Goal: Transaction & Acquisition: Purchase product/service

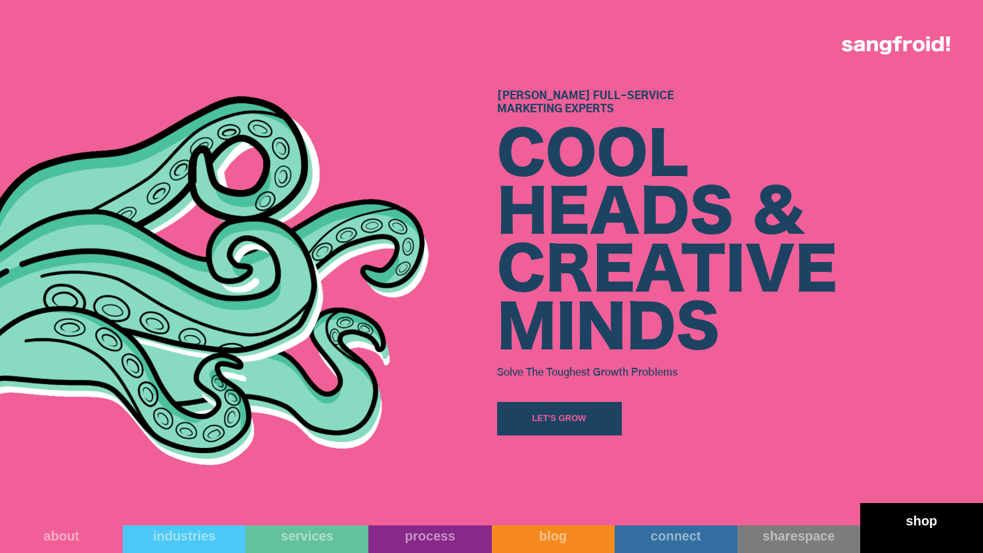
click at [922, 528] on link "shop" at bounding box center [921, 528] width 123 height 50
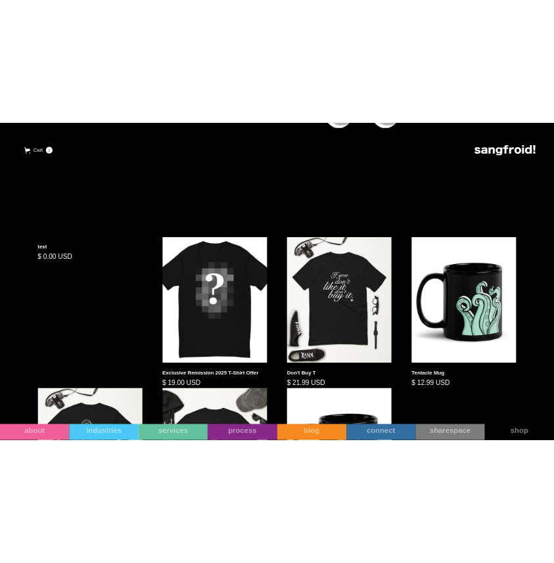
scroll to position [469, 0]
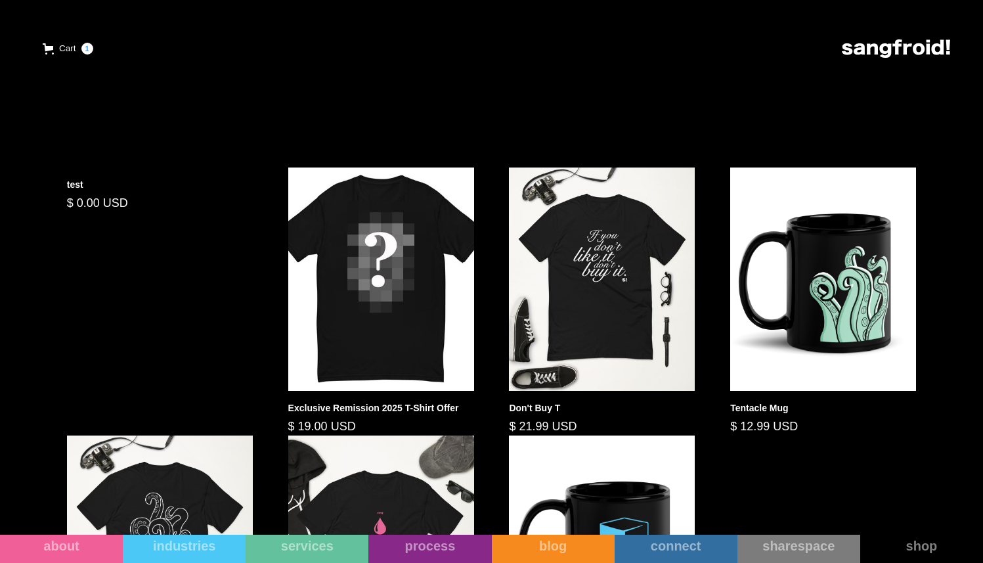
click at [139, 295] on div "test $ 0.00 USD Exclusive Remission 2025 T-Shirt Offer $ 19.00 USD Don't Buy T …" at bounding box center [491, 434] width 884 height 535
click at [105, 184] on div "test" at bounding box center [160, 185] width 186 height 14
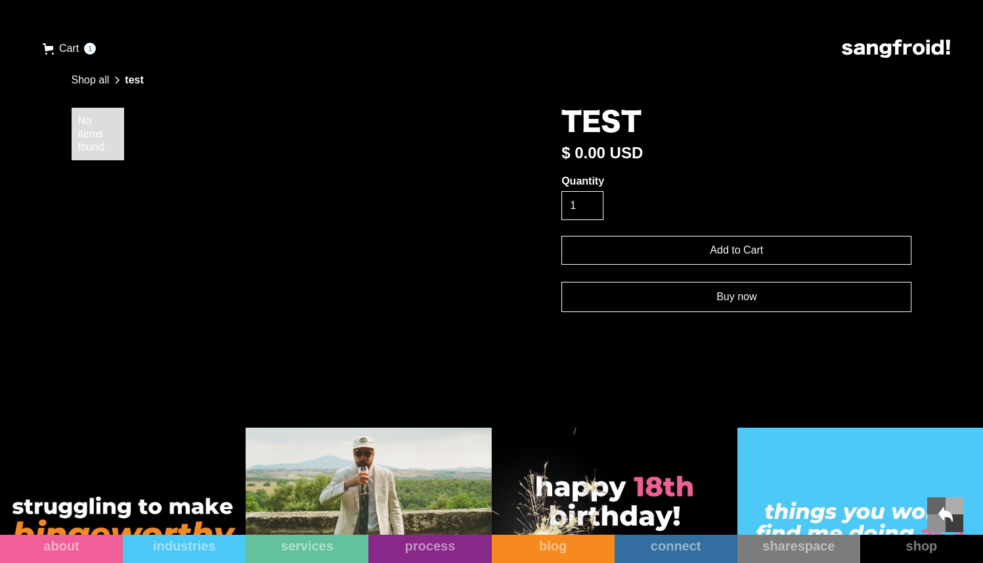
click at [680, 303] on link "Buy now" at bounding box center [736, 297] width 350 height 30
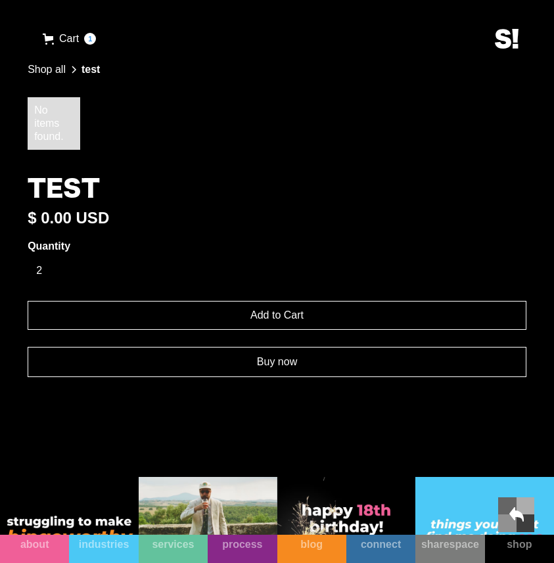
type input "2"
click at [57, 265] on input "2" at bounding box center [49, 270] width 42 height 29
click at [158, 314] on input "Add to Cart" at bounding box center [277, 315] width 498 height 29
type input "Add to Cart"
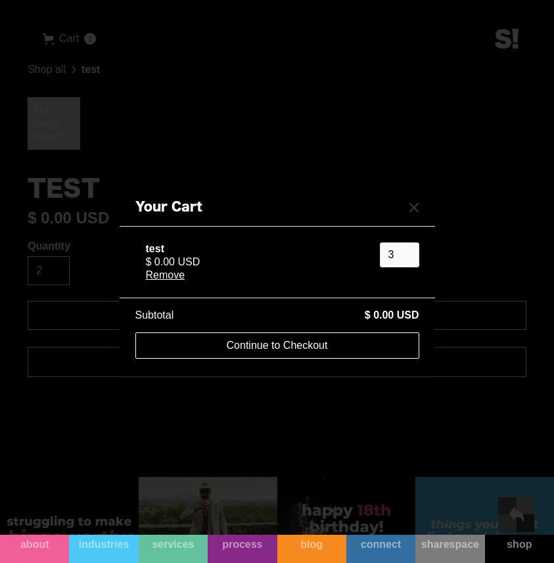
click at [326, 348] on link "Continue to Checkout" at bounding box center [277, 345] width 284 height 26
click at [213, 141] on div "Your Cart test $ 0.00 USD Remove 3 Subtotal $ 0.00 USD Pay with browser. Hang T…" at bounding box center [277, 281] width 554 height 563
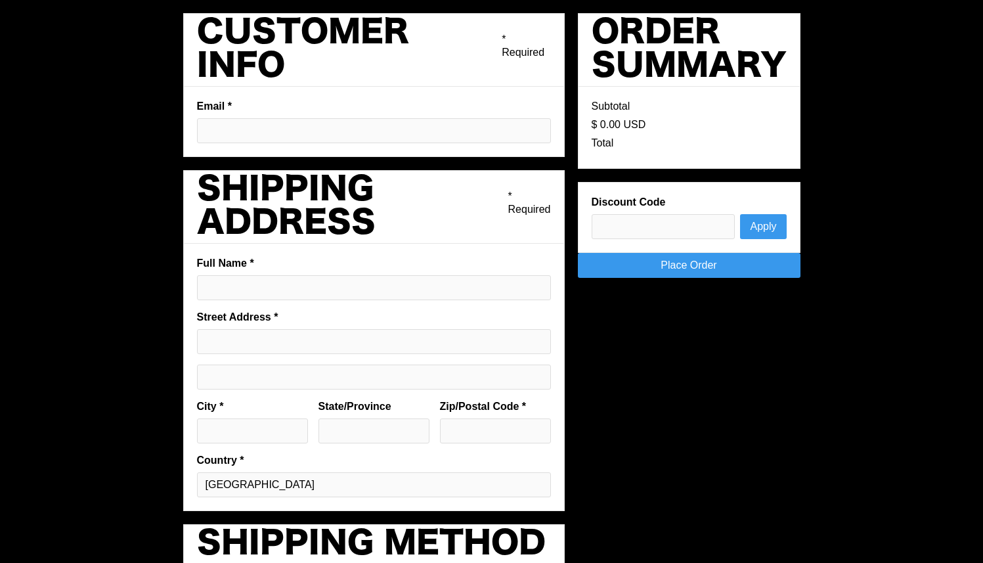
type input "pargmann92@gmail.com"
type input "Phillip Pargmann"
type input "1204 San Antonio St 2nd Floor"
type input "Austin"
type input "TX"
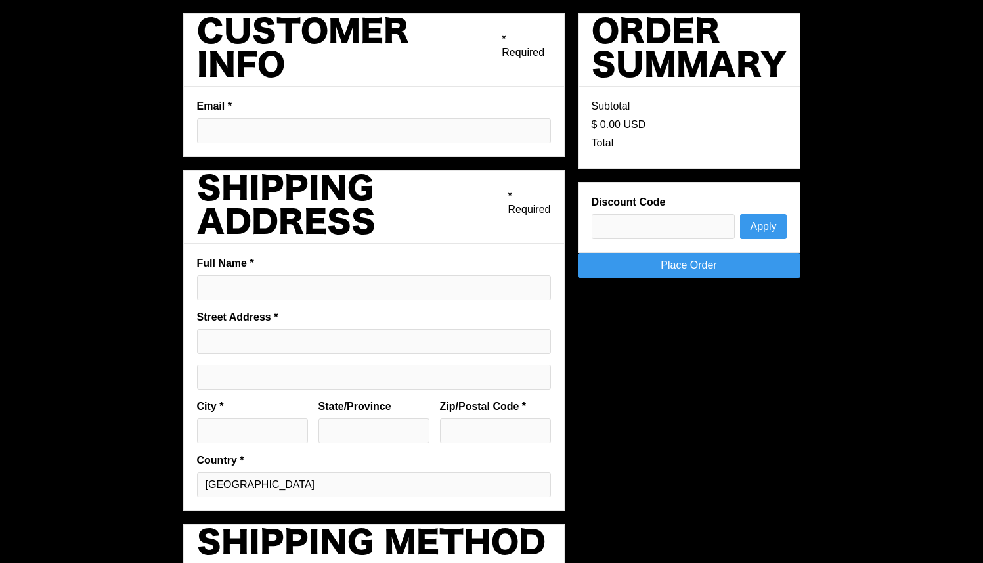
type input "78701"
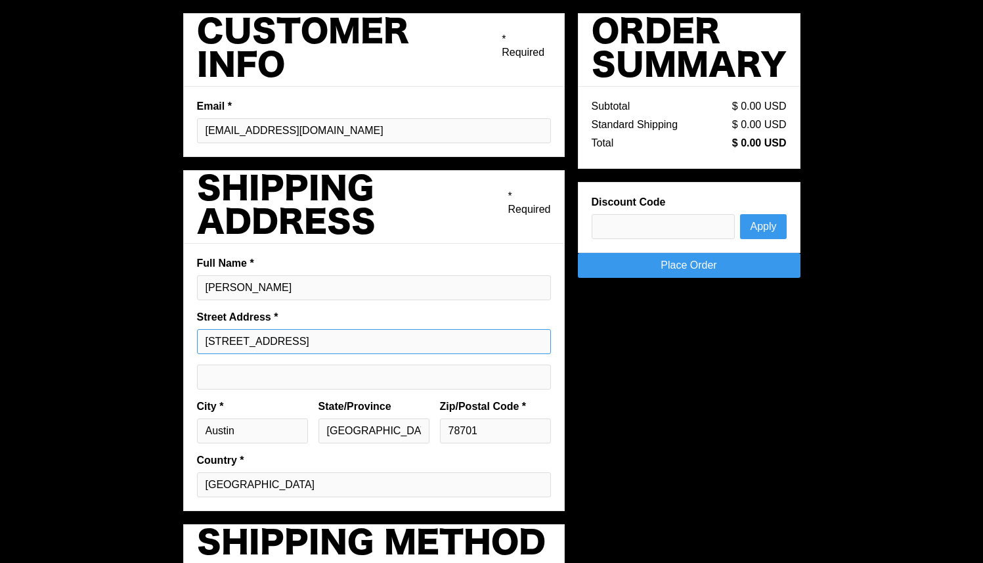
click at [367, 338] on input "1204 San Antonio St 2nd Floor" at bounding box center [374, 341] width 354 height 25
click at [343, 374] on input "Shipping address optional" at bounding box center [374, 376] width 354 height 25
click at [397, 348] on input "1204 San Antonio St 2nd Floor" at bounding box center [374, 341] width 354 height 25
click at [715, 268] on link "Place Order" at bounding box center [689, 265] width 223 height 25
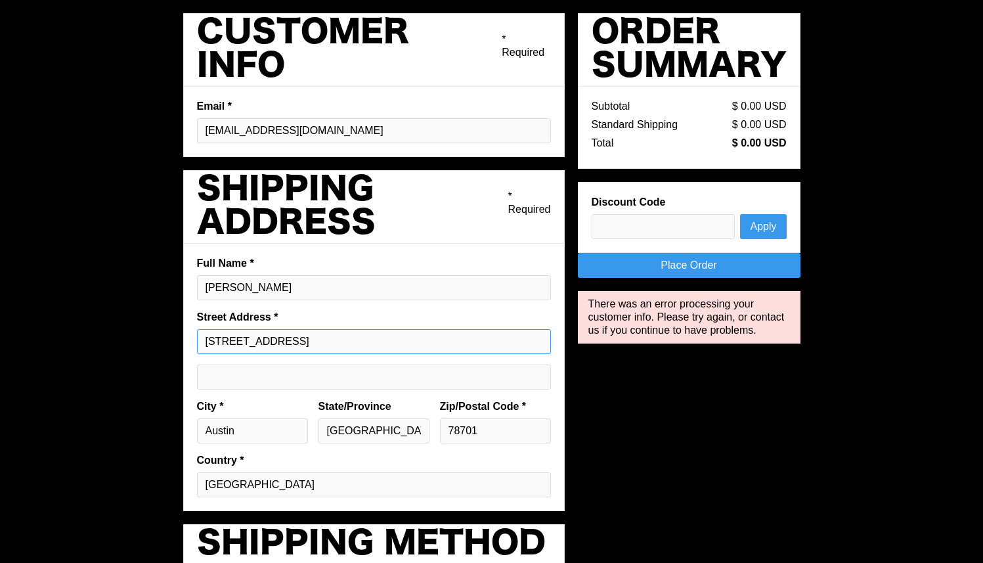
click at [397, 344] on input "1204 San Antonio St 2nd Floor" at bounding box center [374, 341] width 354 height 25
click at [397, 344] on input "[STREET_ADDRESS]" at bounding box center [374, 341] width 354 height 25
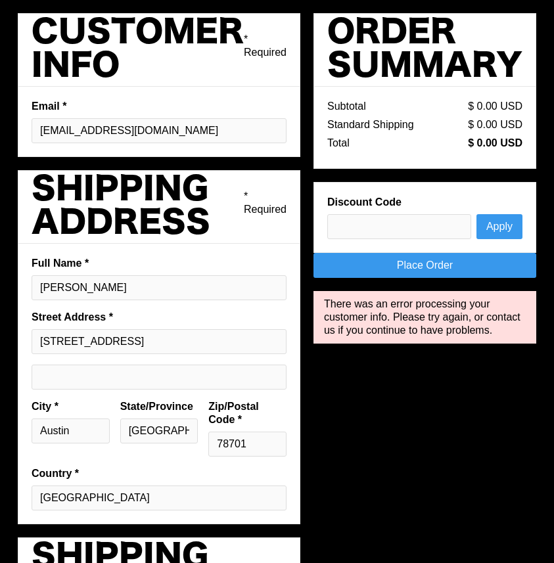
click at [446, 267] on link "Place Order" at bounding box center [424, 265] width 223 height 25
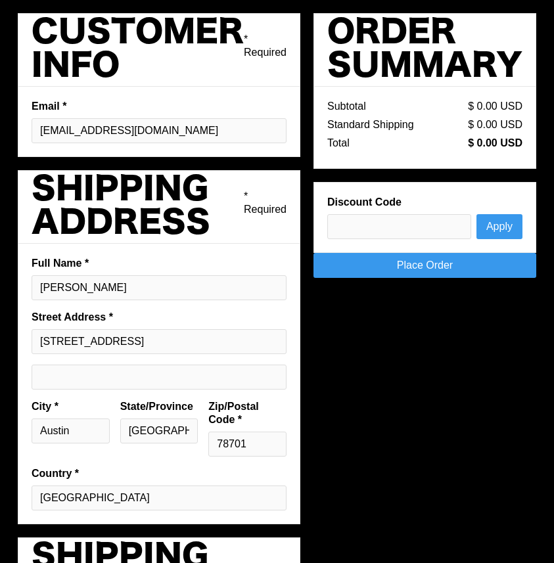
click at [187, 101] on label "Email *" at bounding box center [159, 106] width 255 height 13
click at [187, 118] on input "[EMAIL_ADDRESS][DOMAIN_NAME]" at bounding box center [159, 130] width 255 height 25
click at [169, 341] on input "[STREET_ADDRESS]" at bounding box center [159, 341] width 255 height 25
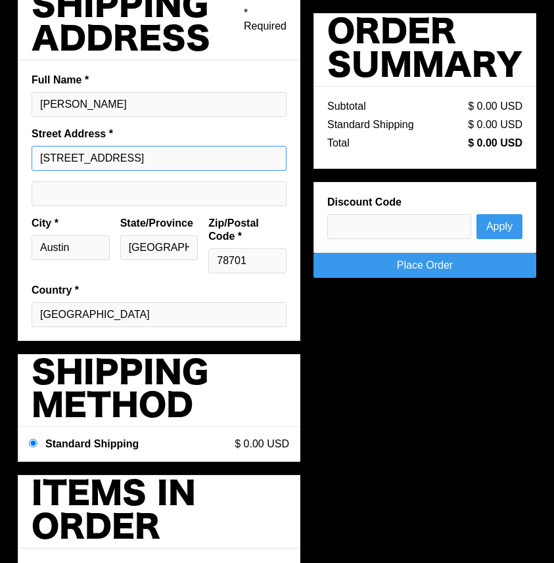
scroll to position [248, 0]
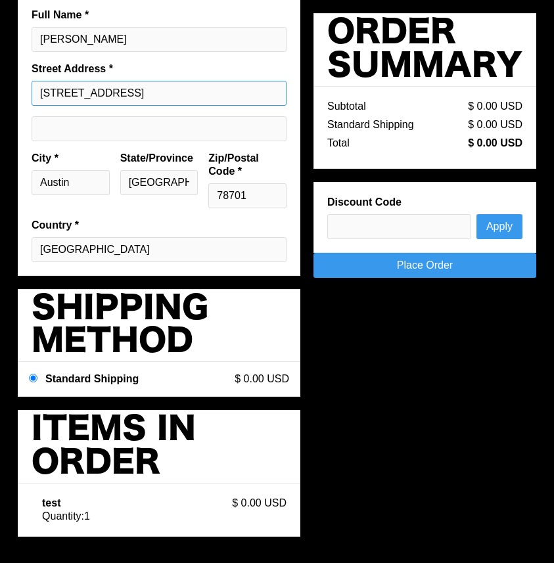
click at [233, 95] on input "[STREET_ADDRESS]" at bounding box center [159, 93] width 255 height 25
type input "[STREET_ADDRESS]"
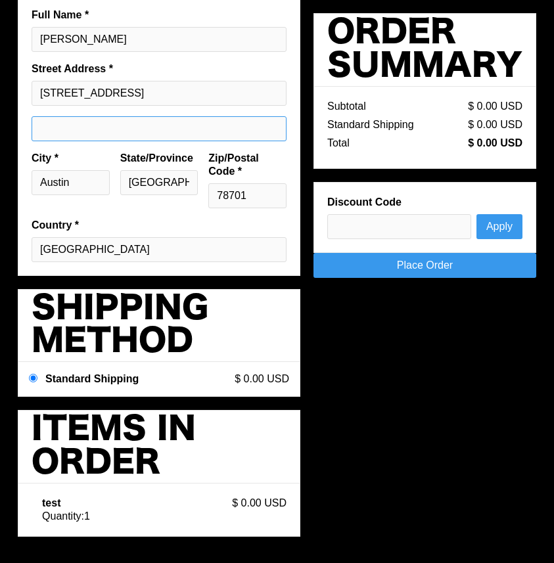
click at [145, 118] on input "Shipping address optional" at bounding box center [159, 128] width 255 height 25
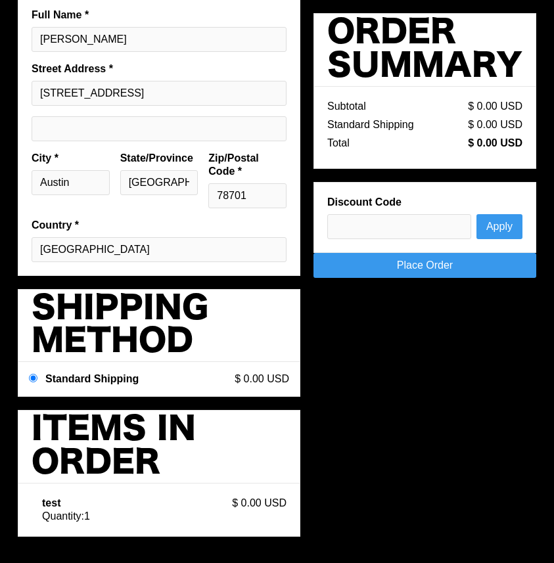
click at [64, 165] on div "City * Austin" at bounding box center [70, 185] width 89 height 67
click at [73, 178] on input "Austin" at bounding box center [71, 182] width 78 height 25
click at [124, 260] on select "[GEOGRAPHIC_DATA]" at bounding box center [159, 249] width 255 height 25
click at [32, 237] on select "[GEOGRAPHIC_DATA]" at bounding box center [159, 249] width 255 height 25
click at [144, 234] on fieldset "Full Name * Phillip Pargmann Street Address * 1204 San Antonio St 2nd Floor Cit…" at bounding box center [159, 135] width 282 height 280
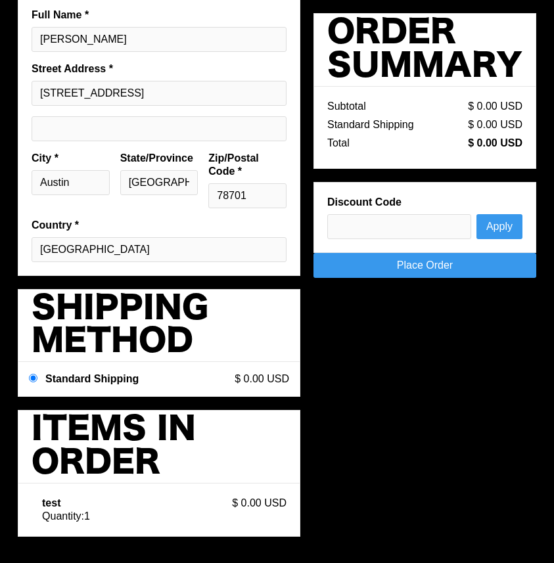
click at [427, 278] on div "Order Summary Subtotal $ 0.00 USD Standard Shipping $ 0.00 USD Total $ 0.00 USD…" at bounding box center [424, 152] width 223 height 278
click at [429, 274] on link "Place Order" at bounding box center [424, 265] width 223 height 25
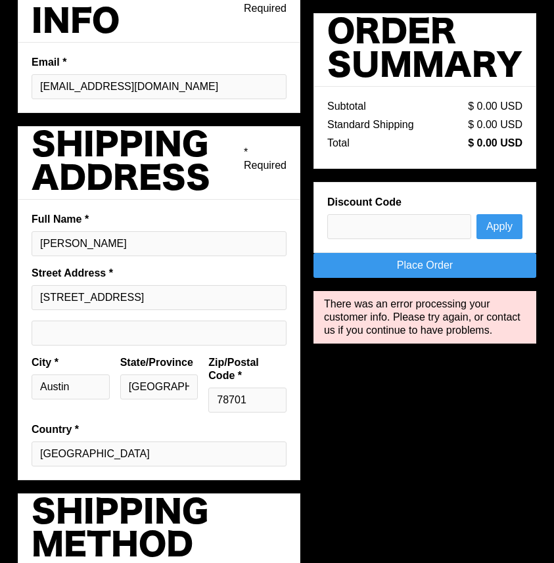
scroll to position [0, 0]
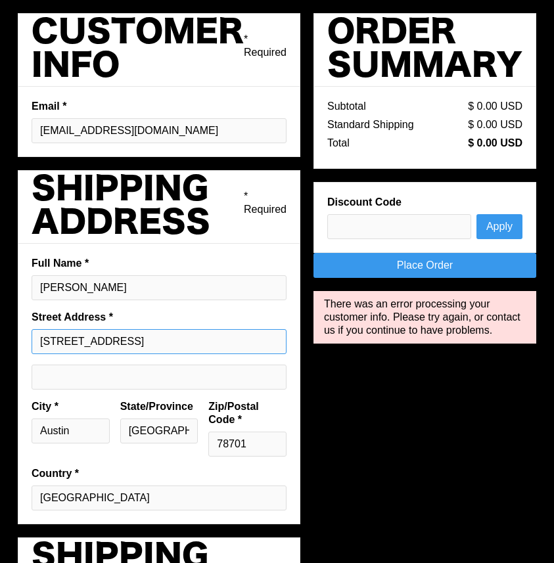
drag, startPoint x: 255, startPoint y: 337, endPoint x: 240, endPoint y: 207, distance: 130.9
click at [255, 317] on fieldset "Full Name * Phillip Pargmann Street Address * 1204 San Antonio St 2nd Floor Cit…" at bounding box center [159, 384] width 282 height 280
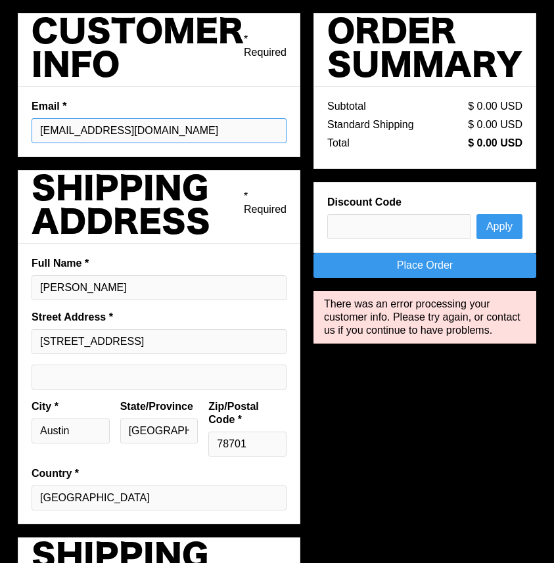
click at [235, 137] on input "pargmann92@gmail.com" at bounding box center [159, 130] width 255 height 25
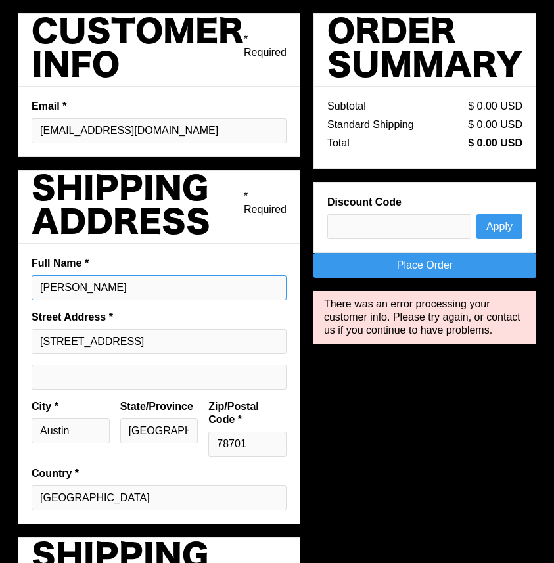
click at [184, 288] on input "Phillip Pargmann" at bounding box center [159, 287] width 255 height 25
type input "Phillip Pargmann"
click at [137, 267] on label "Full Name *" at bounding box center [159, 263] width 255 height 13
click at [137, 275] on input "[PERSON_NAME]" at bounding box center [159, 287] width 255 height 25
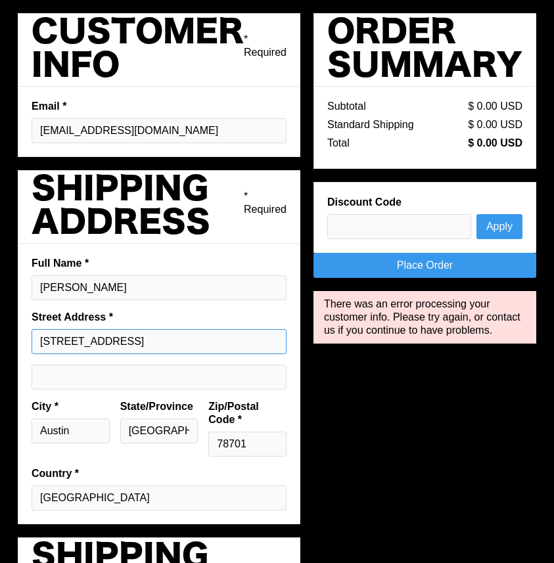
click at [225, 343] on input "[STREET_ADDRESS]" at bounding box center [159, 341] width 255 height 25
paste input ", Austin, TX 78701, Vereinigte Staaten"
click at [256, 443] on input "78701" at bounding box center [247, 443] width 78 height 25
click at [261, 338] on input "1204 San Antonio St 2nd Floor, Austin, TX" at bounding box center [159, 341] width 255 height 25
type input "1204 San Antonio St 2nd Floor, Austin,"
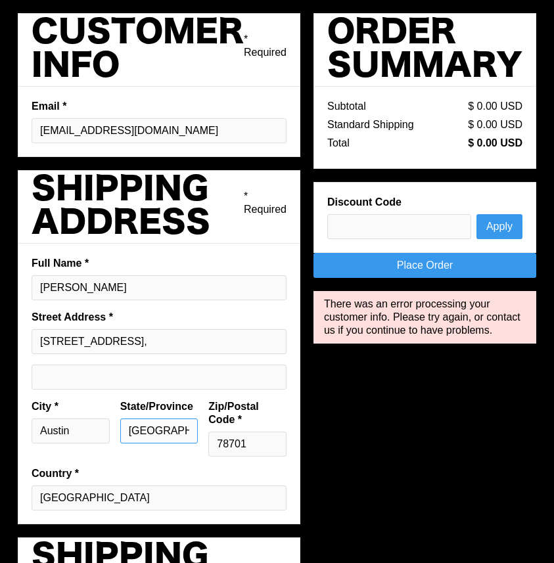
click at [153, 431] on input "[GEOGRAPHIC_DATA]" at bounding box center [159, 430] width 78 height 25
click at [85, 435] on input "Austin" at bounding box center [71, 430] width 78 height 25
type input "Austin"
drag, startPoint x: 265, startPoint y: 339, endPoint x: 206, endPoint y: 343, distance: 58.6
click at [206, 344] on input "1204 San Antonio St 2nd Floor, Austin," at bounding box center [159, 341] width 255 height 25
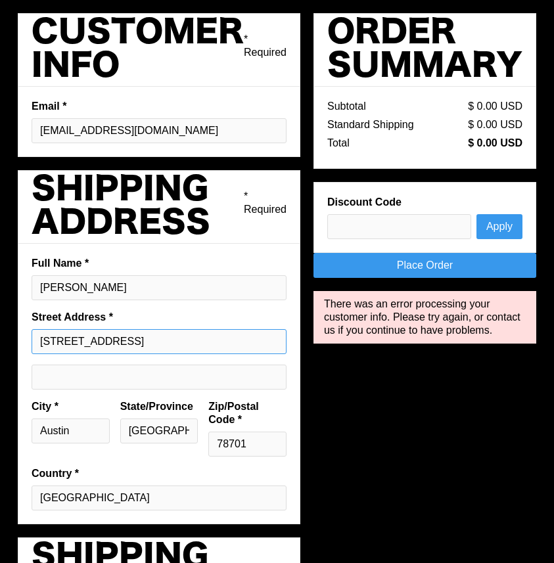
type input "[STREET_ADDRESS]"
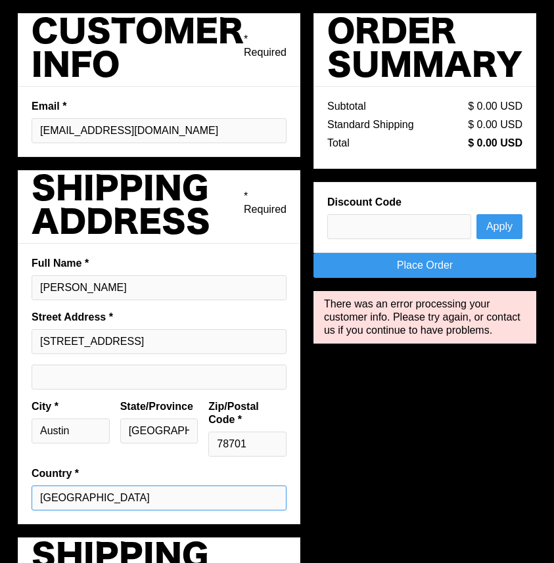
click at [179, 494] on select "[GEOGRAPHIC_DATA]" at bounding box center [159, 497] width 255 height 25
click at [32, 485] on select "[GEOGRAPHIC_DATA]" at bounding box center [159, 497] width 255 height 25
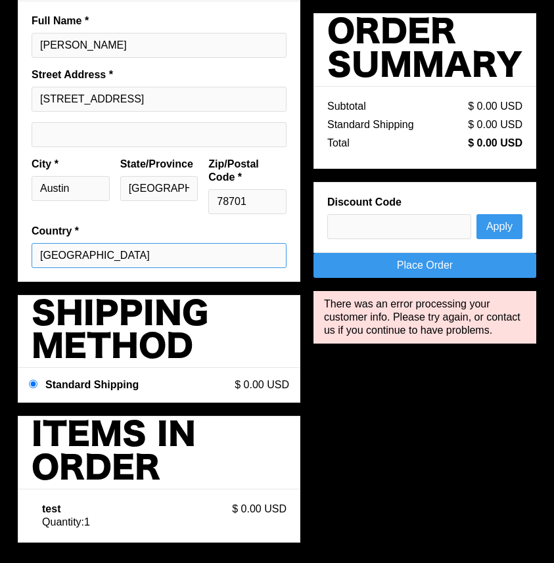
scroll to position [248, 0]
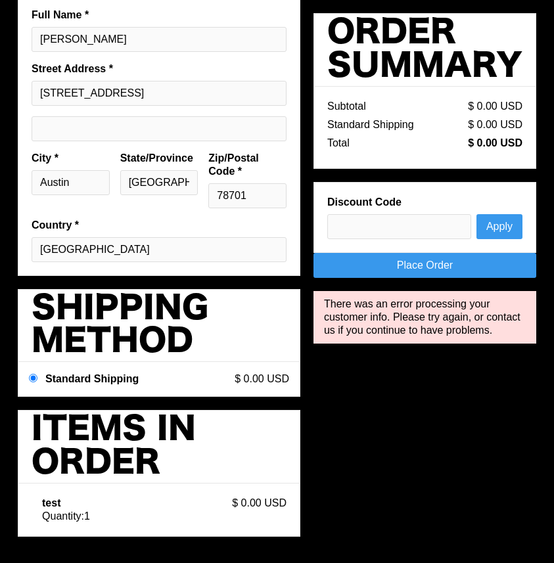
click at [476, 265] on link "Place Order" at bounding box center [424, 265] width 223 height 25
click at [469, 280] on div "Order Summary Subtotal $ 0.00 USD Standard Shipping $ 0.00 USD Total $ 0.00 USD…" at bounding box center [424, 183] width 223 height 341
click at [467, 274] on link "Place Order" at bounding box center [424, 265] width 223 height 25
click at [436, 263] on link "Place Order" at bounding box center [424, 265] width 223 height 25
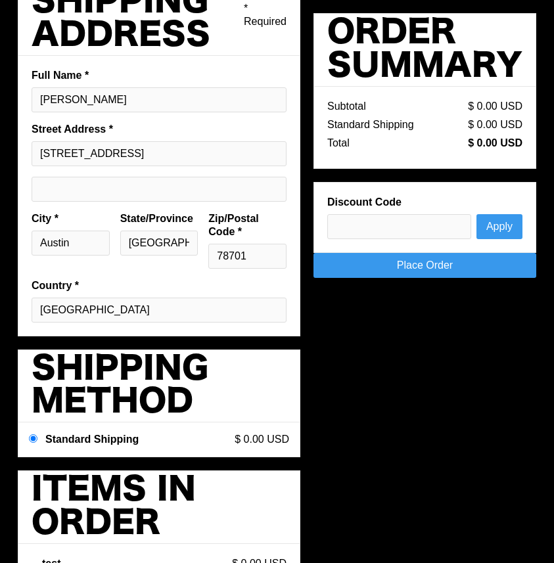
scroll to position [187, 0]
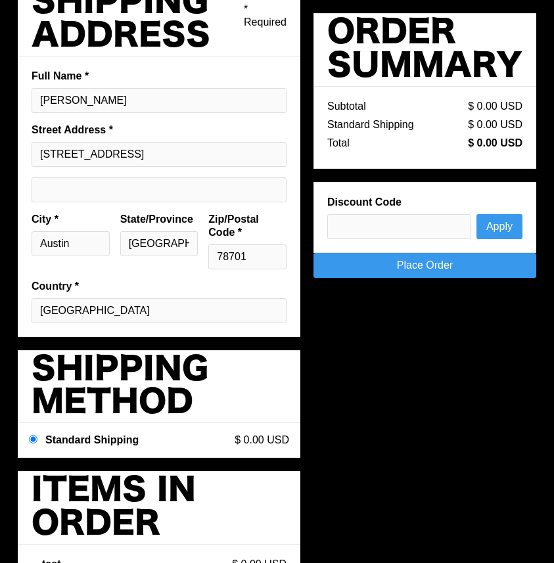
click at [490, 274] on link "Place Order" at bounding box center [424, 265] width 223 height 25
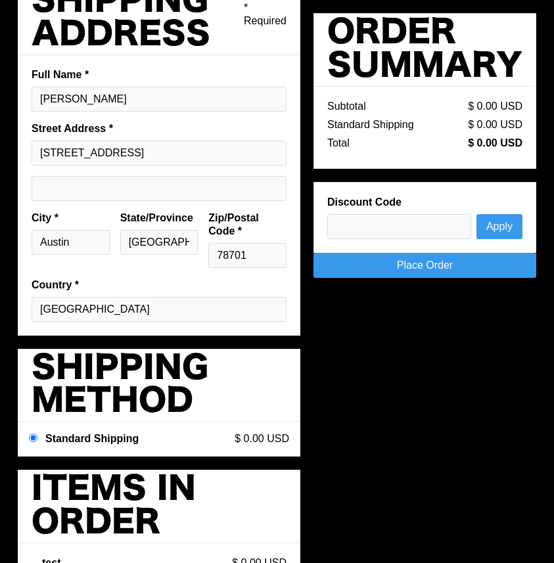
click at [427, 259] on link "Place Order" at bounding box center [424, 265] width 223 height 25
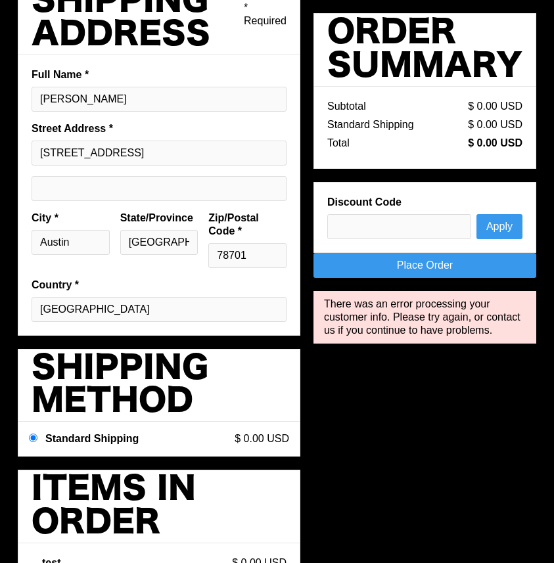
click at [462, 263] on link "Place Order" at bounding box center [424, 265] width 223 height 25
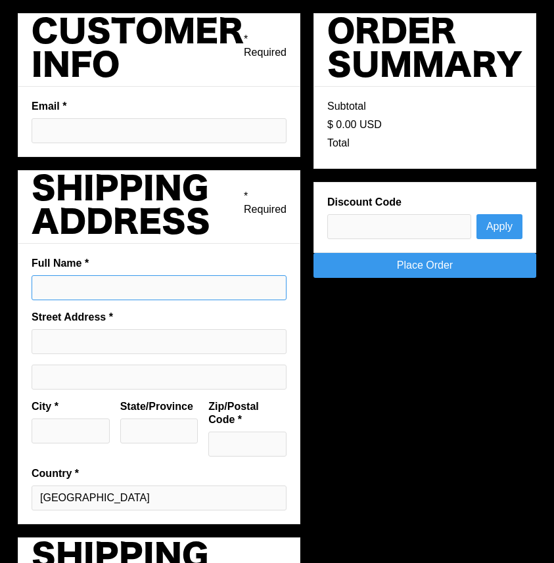
type input "[EMAIL_ADDRESS][DOMAIN_NAME]"
type input "[PERSON_NAME]"
type input "[STREET_ADDRESS]"
type input "Austin"
type input "[GEOGRAPHIC_DATA]"
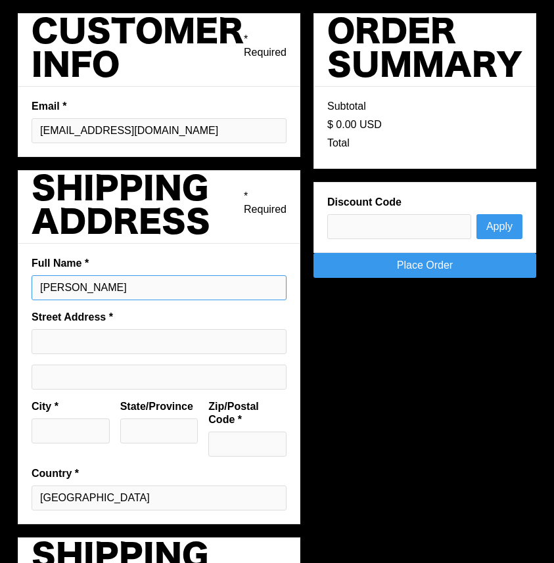
type input "78701"
click at [150, 289] on input "[PERSON_NAME]" at bounding box center [159, 287] width 255 height 25
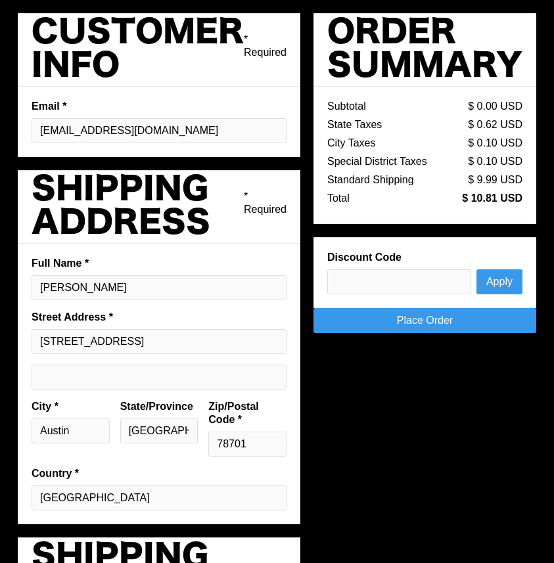
click at [208, 241] on div "Shipping Address * Required" at bounding box center [159, 207] width 282 height 74
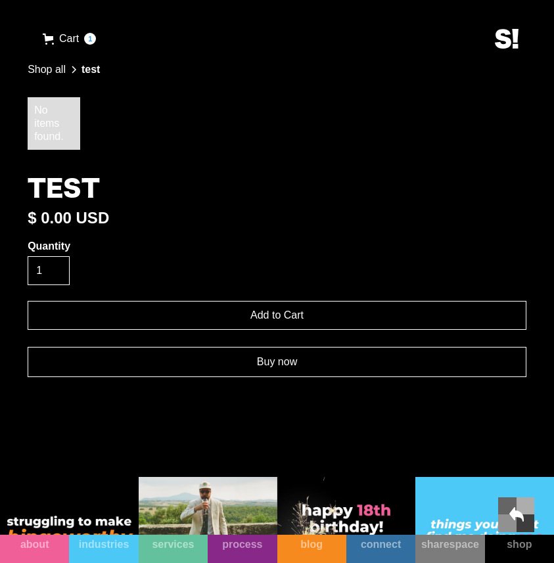
click at [86, 48] on link "Cart 1" at bounding box center [69, 38] width 73 height 25
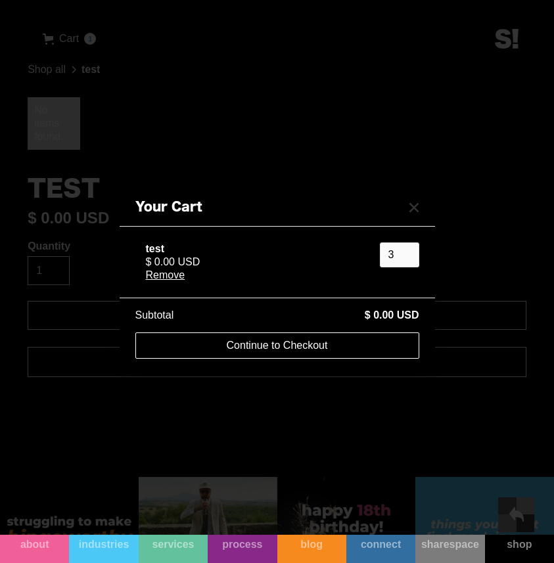
click at [182, 273] on div "Remove" at bounding box center [257, 275] width 223 height 13
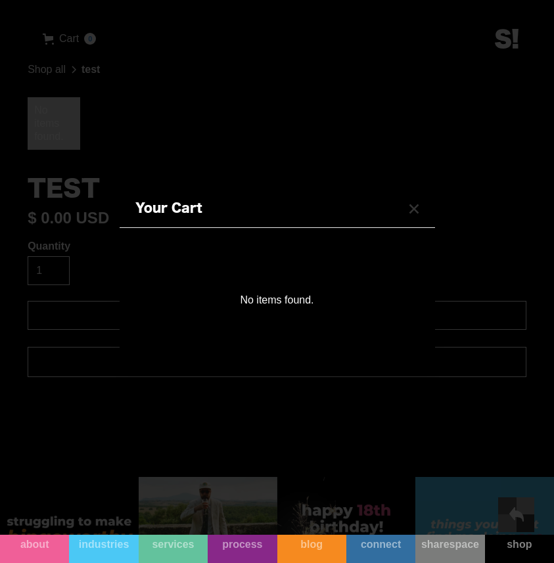
click at [417, 212] on polygon "Close cart" at bounding box center [413, 209] width 10 height 10
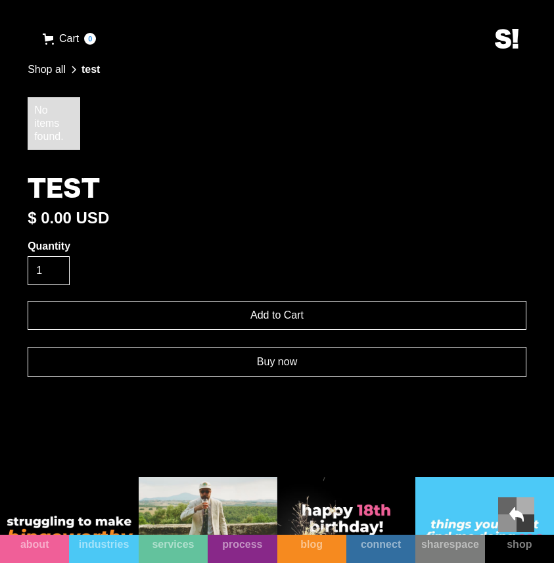
click at [318, 319] on input "Add to Cart" at bounding box center [277, 315] width 498 height 29
type input "Add to Cart"
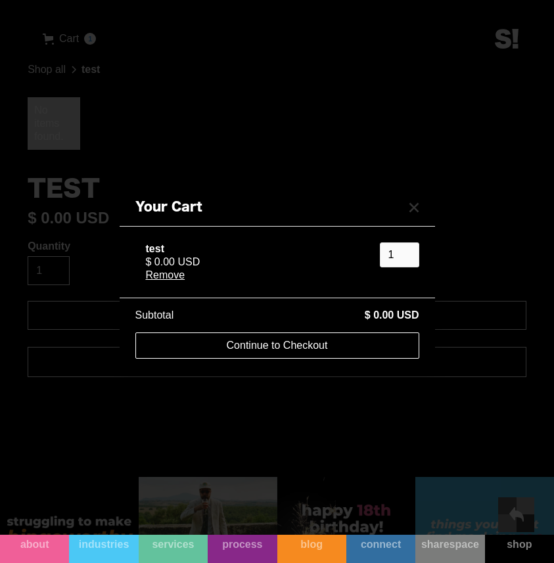
click at [305, 344] on link "Continue to Checkout" at bounding box center [277, 345] width 284 height 26
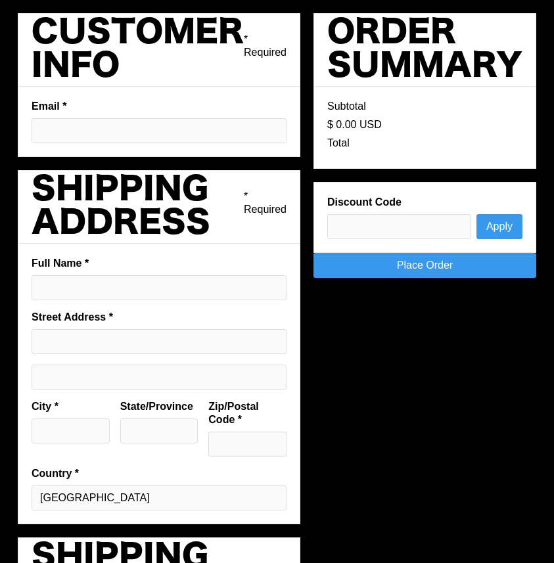
type input "pargmann92@gmail.com"
type input "Phillip Pargmann"
type input "1204 San Antonio St 2nd Floor"
type input "Austin"
type input "TX"
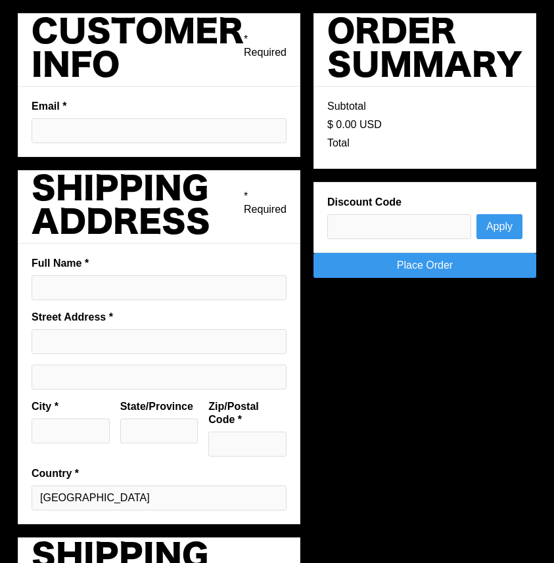
type input "78701"
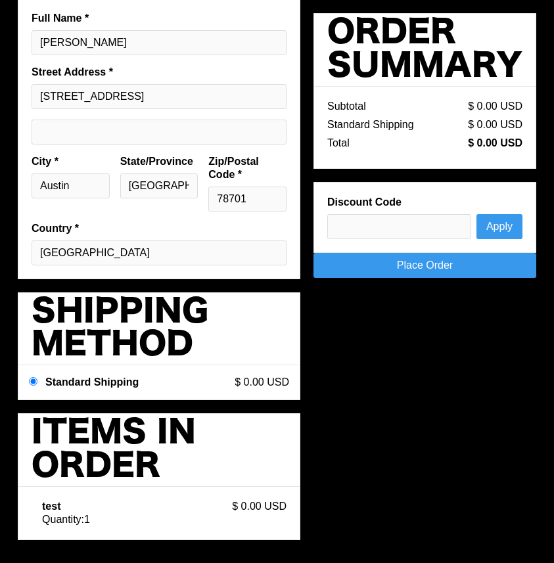
scroll to position [248, 0]
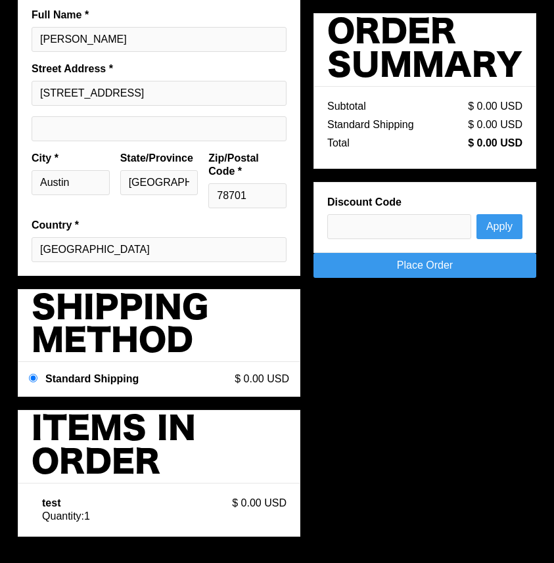
click at [433, 263] on link "Place Order" at bounding box center [424, 265] width 223 height 25
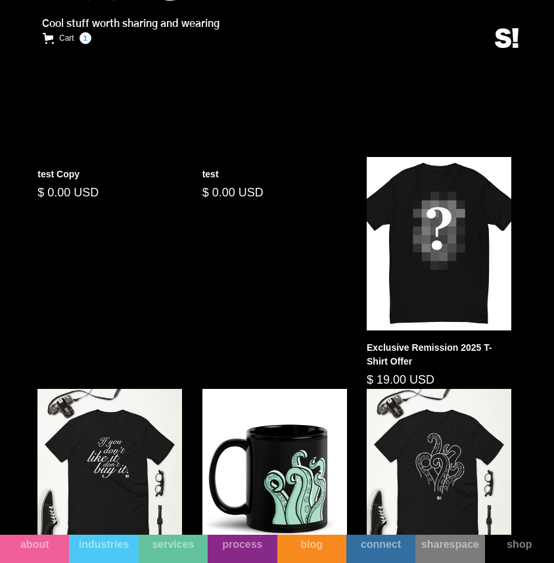
click at [77, 173] on div "test Copy" at bounding box center [109, 174] width 144 height 14
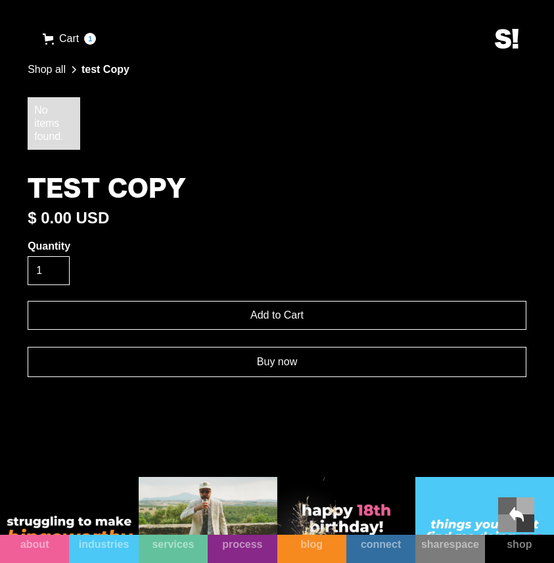
click at [295, 364] on link "Buy now" at bounding box center [277, 362] width 498 height 30
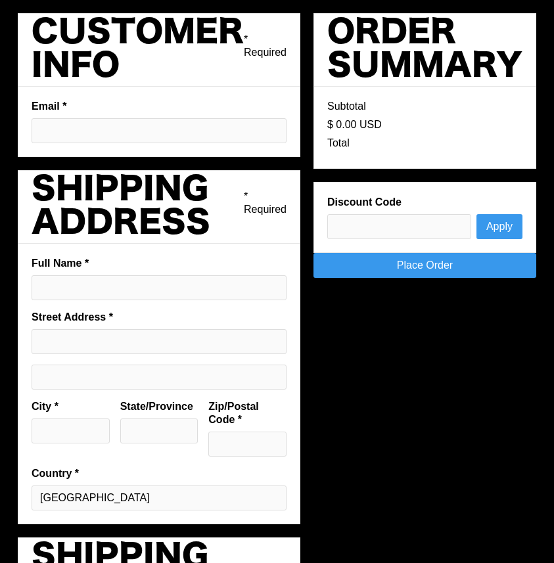
type input "[EMAIL_ADDRESS][DOMAIN_NAME]"
type input "[PERSON_NAME]"
type input "[STREET_ADDRESS]"
type input "Austin"
type input "[GEOGRAPHIC_DATA]"
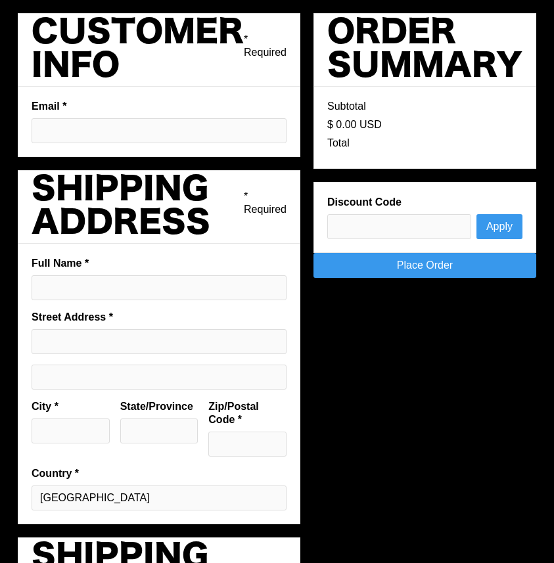
type input "78701"
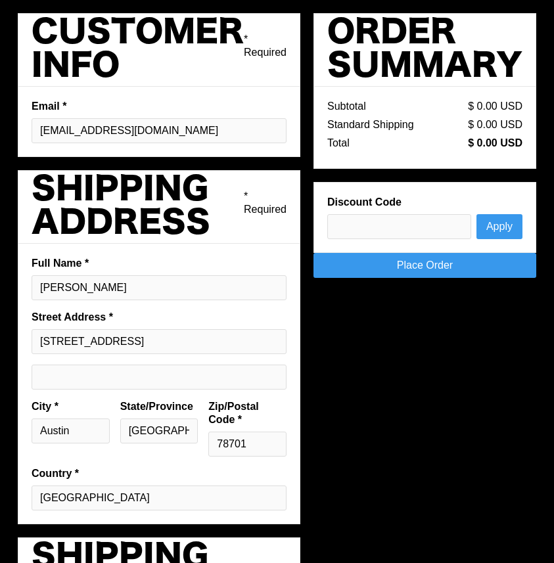
click at [481, 267] on link "Place Order" at bounding box center [424, 265] width 223 height 25
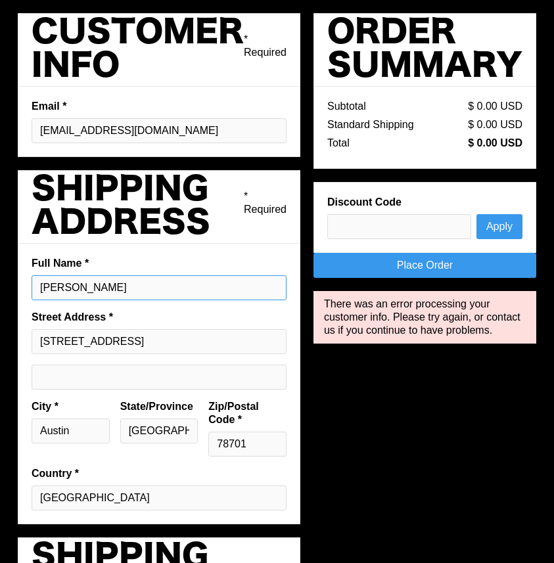
click at [167, 294] on input "[PERSON_NAME]" at bounding box center [159, 287] width 255 height 25
type input "[PERSON_NAME]"
click at [460, 270] on link "Place Order" at bounding box center [424, 265] width 223 height 25
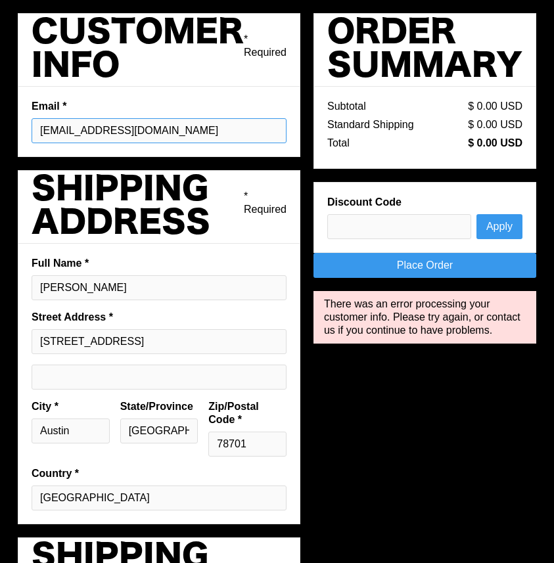
drag, startPoint x: 104, startPoint y: 126, endPoint x: 125, endPoint y: 141, distance: 25.3
click at [104, 126] on input "[EMAIL_ADDRESS][DOMAIN_NAME]" at bounding box center [159, 130] width 255 height 25
type input "[EMAIL_ADDRESS][DOMAIN_NAME]"
click at [186, 95] on fieldset "Email * [EMAIL_ADDRESS][DOMAIN_NAME]" at bounding box center [159, 122] width 282 height 70
click at [433, 264] on link "Place Order" at bounding box center [424, 265] width 223 height 25
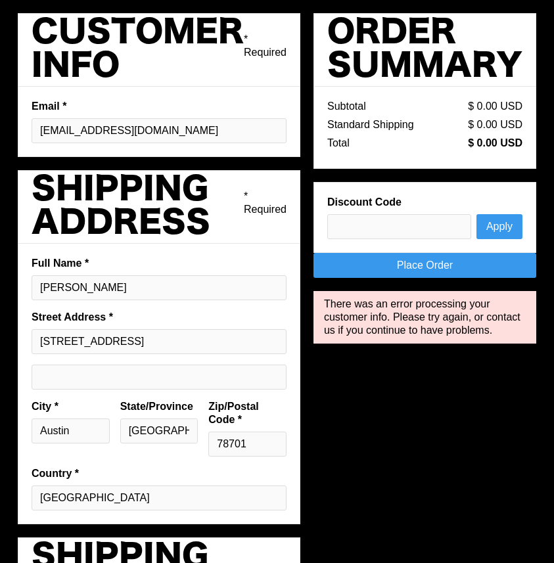
click at [433, 264] on link "Place Order" at bounding box center [424, 265] width 223 height 25
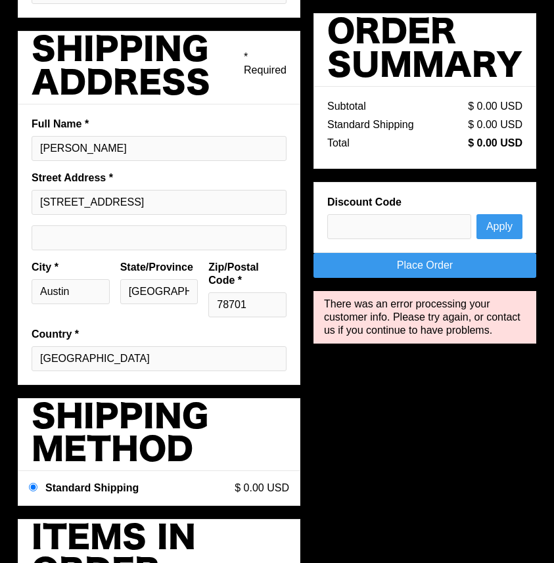
scroll to position [248, 0]
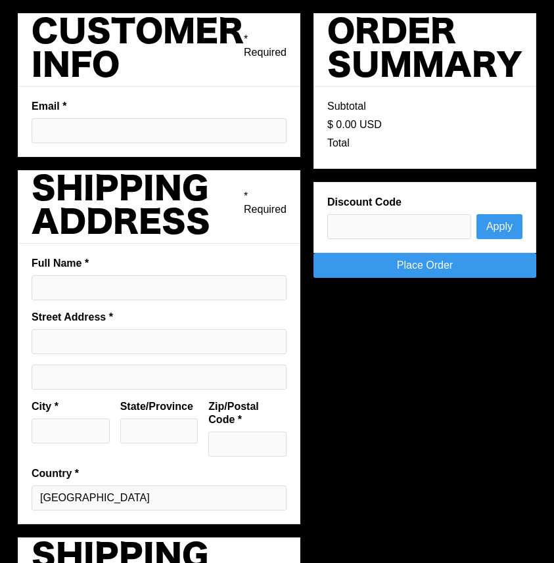
type input "[EMAIL_ADDRESS][DOMAIN_NAME]"
type input "[PERSON_NAME]"
type input "[STREET_ADDRESS]"
type input "Austin"
type input "[GEOGRAPHIC_DATA]"
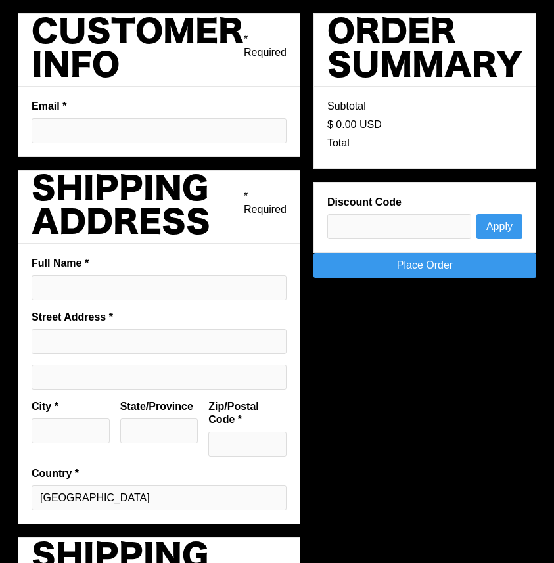
type input "78701"
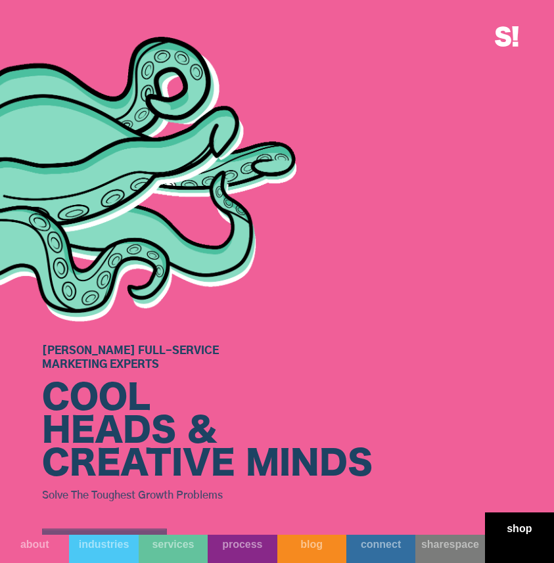
click at [521, 549] on link "shop" at bounding box center [519, 537] width 69 height 51
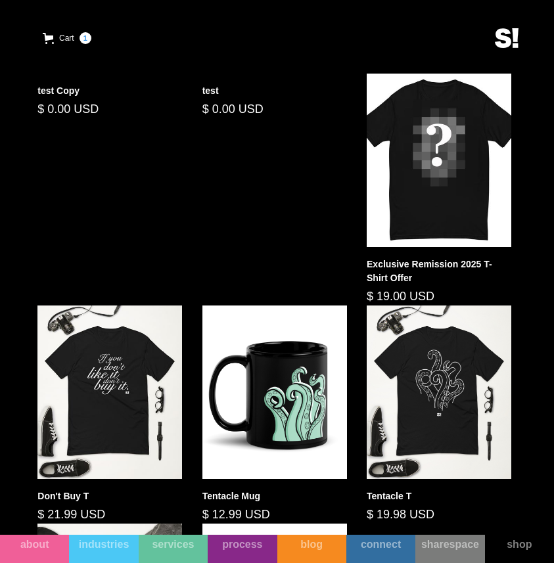
scroll to position [484, 0]
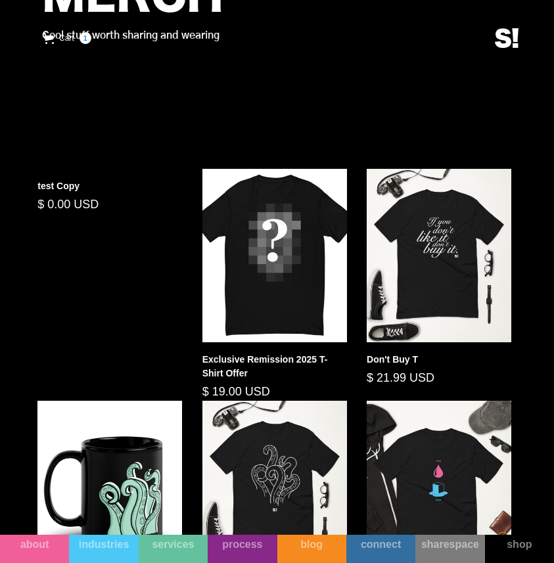
scroll to position [484, 0]
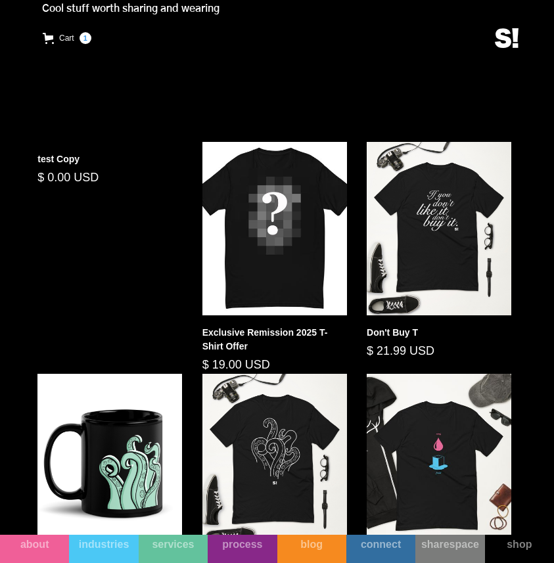
click at [90, 175] on div "$ 0.00 USD" at bounding box center [109, 178] width 144 height 18
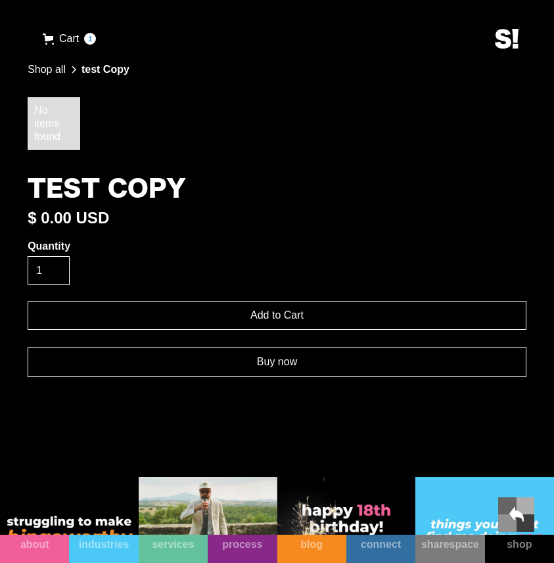
click at [223, 370] on link "Buy now" at bounding box center [277, 362] width 498 height 30
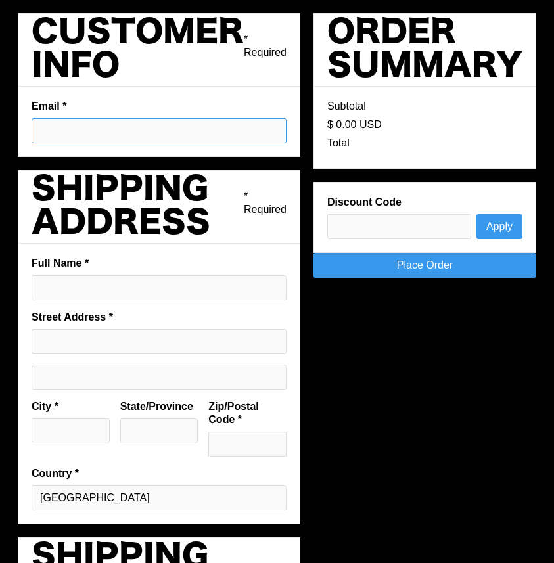
click at [114, 125] on input "Email *" at bounding box center [159, 130] width 255 height 25
type input "[EMAIL_ADDRESS][DOMAIN_NAME]"
type input "[PERSON_NAME]"
type input "[STREET_ADDRESS]"
type input "Austin"
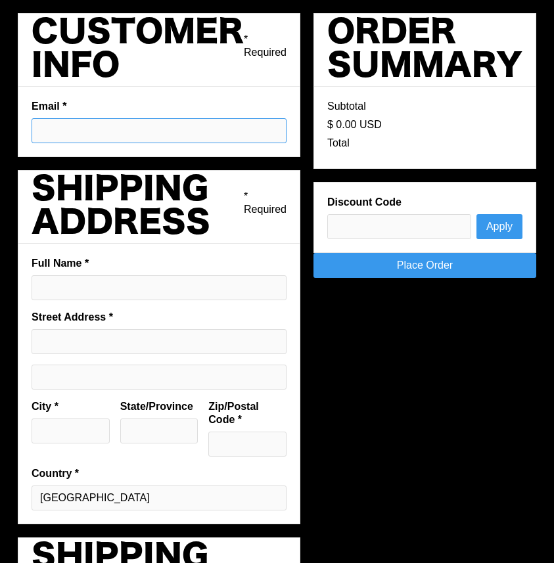
type input "TX"
type input "78701"
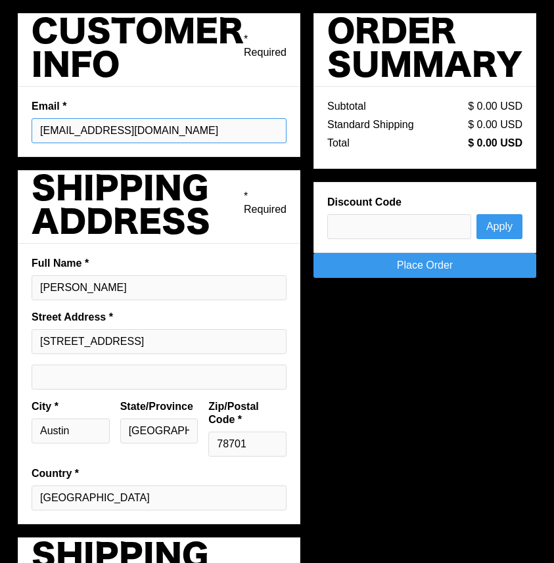
type input "pargmann92@gmail.com"
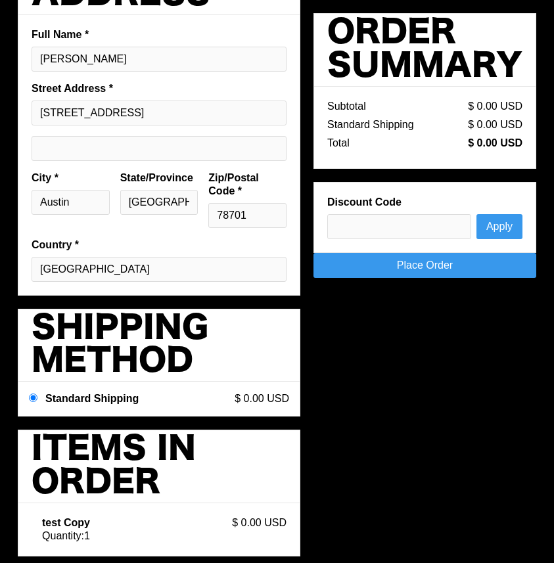
scroll to position [248, 0]
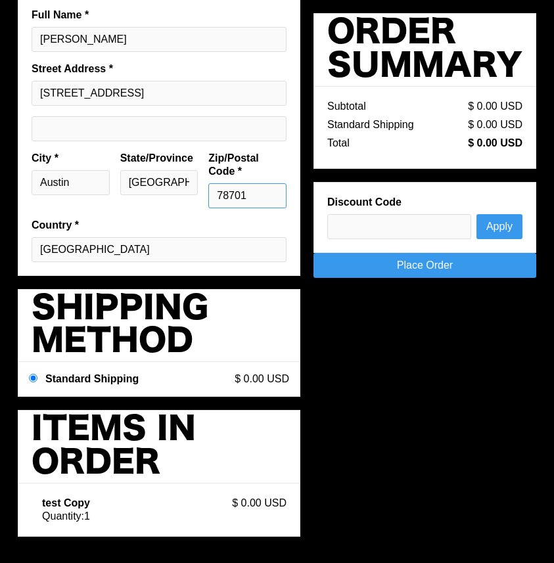
click at [283, 199] on input "78701" at bounding box center [247, 195] width 78 height 25
type input "78702"
click at [428, 319] on div "Pay with browser. Customer Info * Required Email * pargmann92@gmail.com Shippin…" at bounding box center [277, 157] width 478 height 785
click at [458, 272] on link "Place Order" at bounding box center [424, 265] width 223 height 25
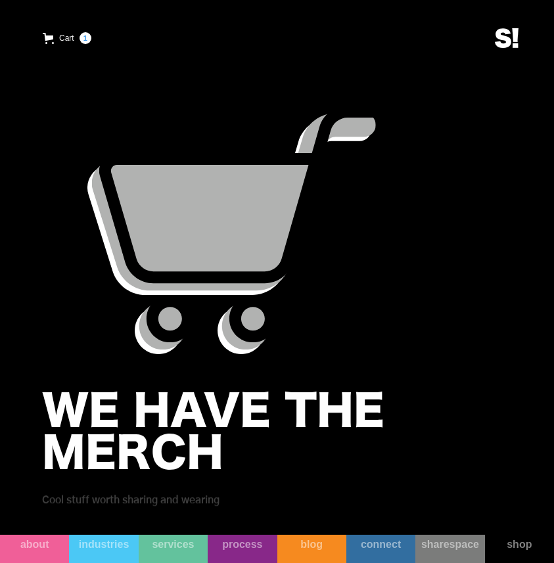
scroll to position [457, 0]
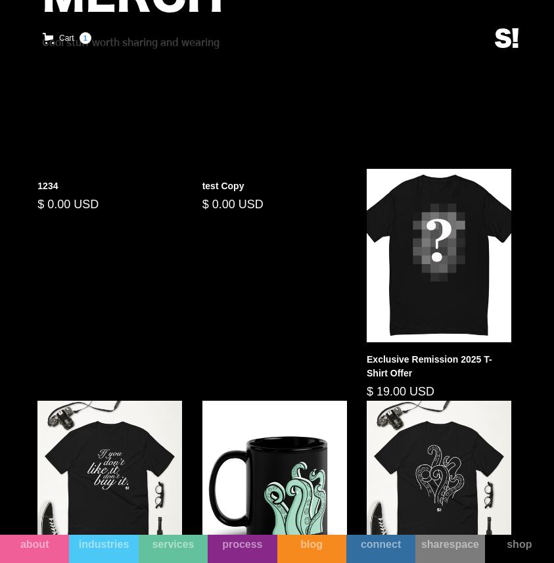
click at [76, 216] on div "1234 $ 0.00 USD test Copy $ 0.00 USD Exclusive Remission 2025 T-Shirt Offer $ 1…" at bounding box center [277, 503] width 498 height 668
click at [59, 188] on div "1234" at bounding box center [109, 186] width 144 height 14
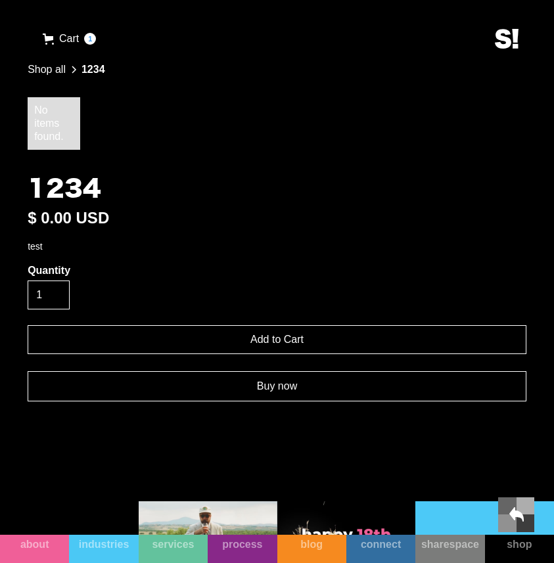
click at [179, 386] on link "Buy now" at bounding box center [277, 386] width 498 height 30
click at [81, 24] on header "Cart 1 Your Cart test Copy $ 0.00 USD Remove 1 Subtotal $ 0.00 USD Pay with bro…" at bounding box center [277, 25] width 554 height 51
click at [79, 42] on div "Cart" at bounding box center [69, 38] width 20 height 13
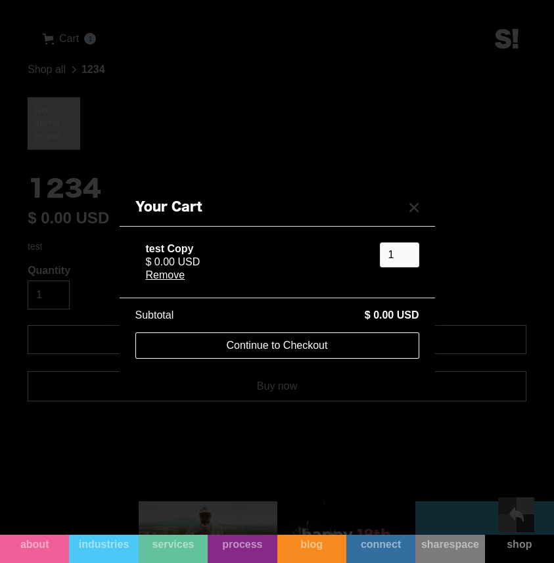
click at [177, 275] on div "Remove" at bounding box center [257, 275] width 223 height 13
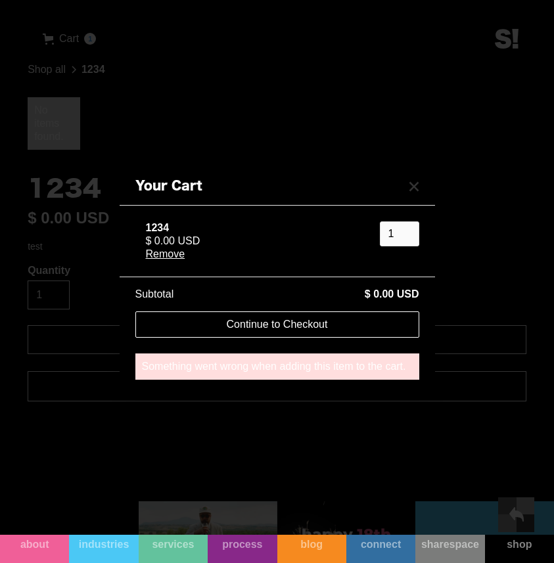
click at [280, 132] on div "Your Cart 1234 $ 0.00 USD Remove 1 Subtotal $ 0.00 USD Pay with browser. Contin…" at bounding box center [277, 281] width 554 height 563
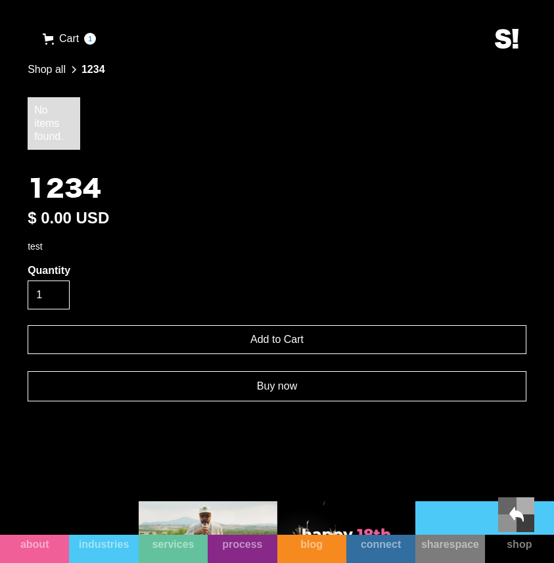
click at [79, 45] on div "Cart" at bounding box center [69, 38] width 20 height 13
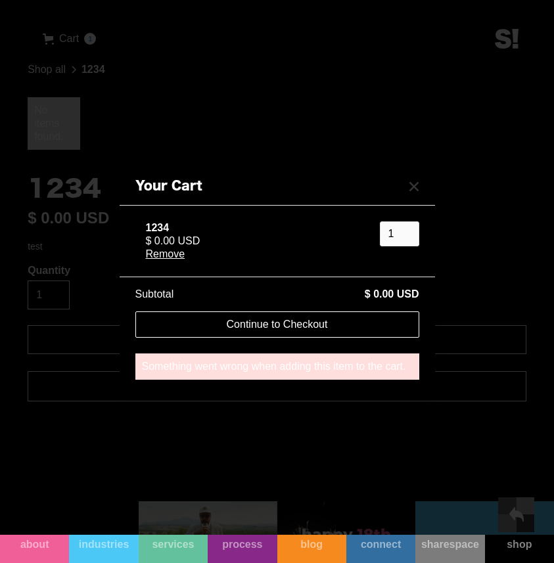
click at [172, 255] on div "1234 $ 0.00 USD Remove 1" at bounding box center [277, 240] width 284 height 55
click at [173, 248] on div "Remove" at bounding box center [257, 254] width 223 height 13
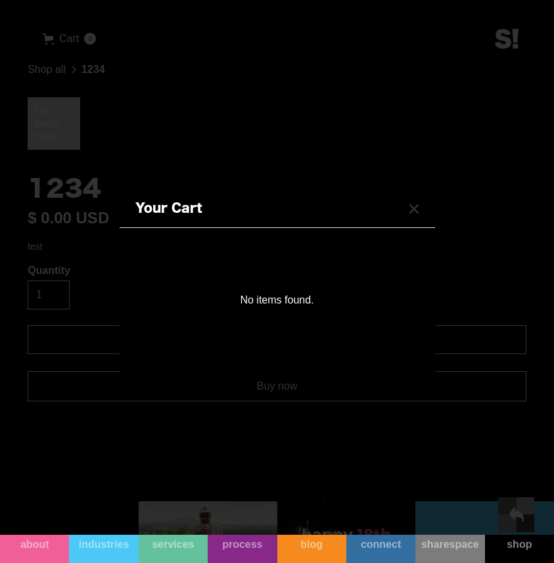
click at [268, 141] on div "Your Cart Subtotal $ 0.00 USD Pay with browser. Continue to Checkout No items f…" at bounding box center [277, 281] width 554 height 563
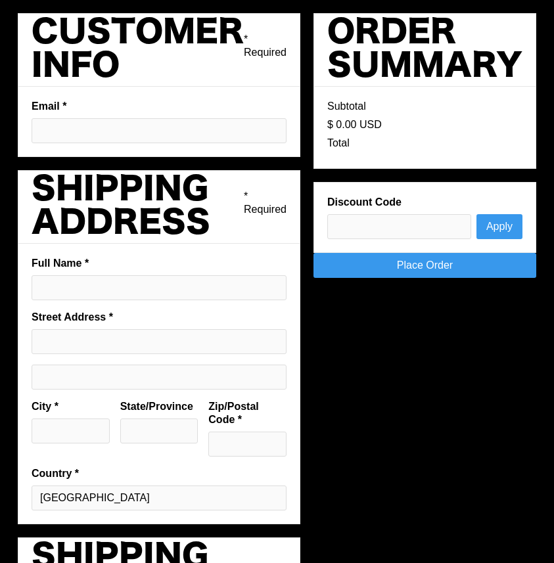
type input "[EMAIL_ADDRESS][DOMAIN_NAME]"
type input "[PERSON_NAME]"
type input "[STREET_ADDRESS]"
type input "Austin"
type input "[GEOGRAPHIC_DATA]"
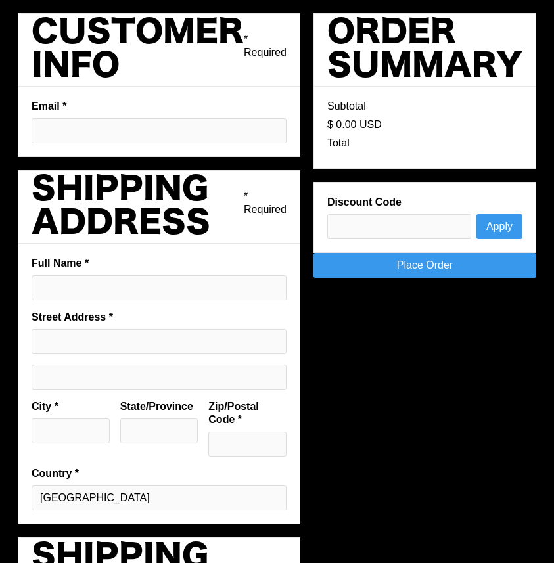
type input "78702"
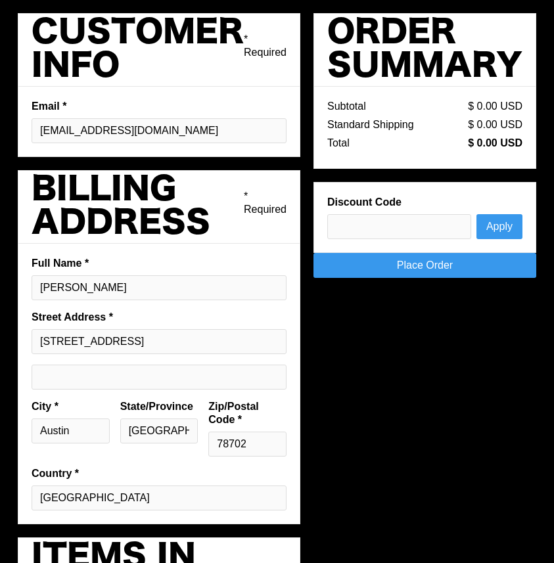
scroll to position [127, 0]
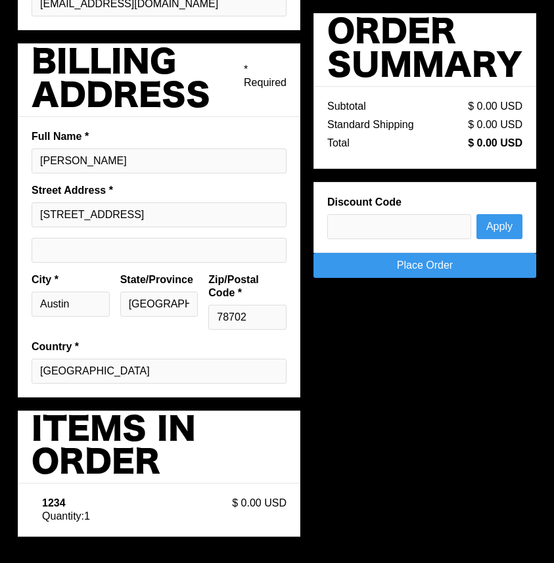
click at [405, 271] on link "Place Order" at bounding box center [424, 265] width 223 height 25
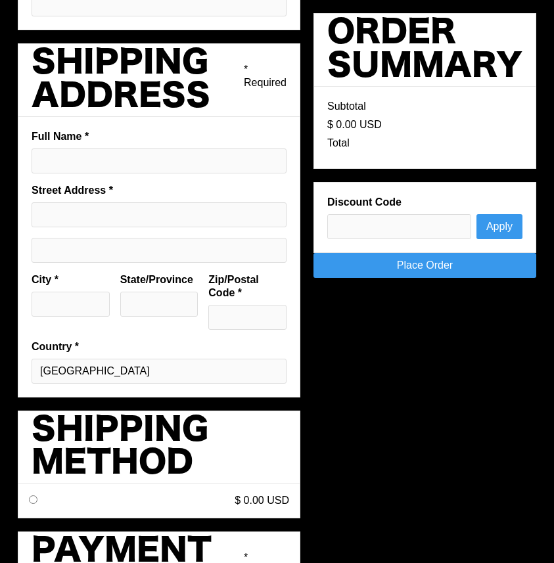
type input "[EMAIL_ADDRESS][DOMAIN_NAME]"
type input "[PERSON_NAME]"
type input "[STREET_ADDRESS]"
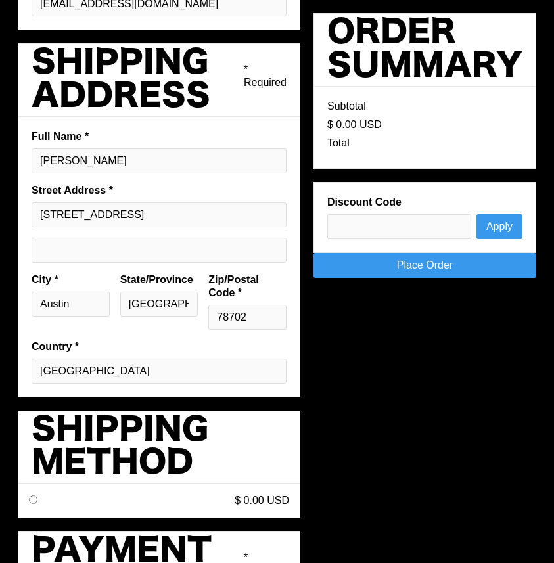
type input "Austin"
type input "[GEOGRAPHIC_DATA]"
type input "78702"
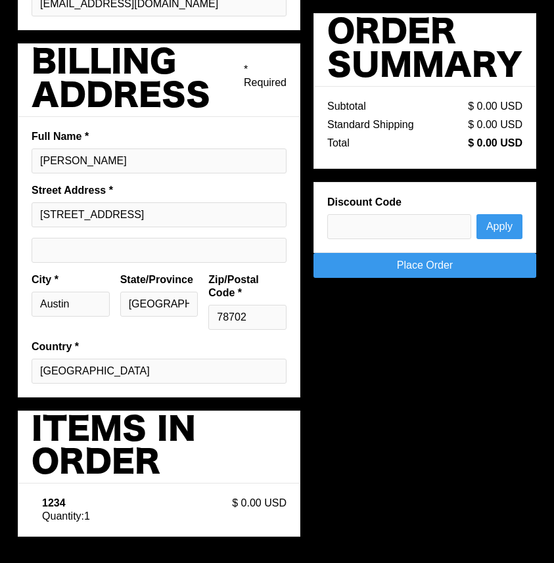
click at [414, 268] on link "Place Order" at bounding box center [424, 265] width 223 height 25
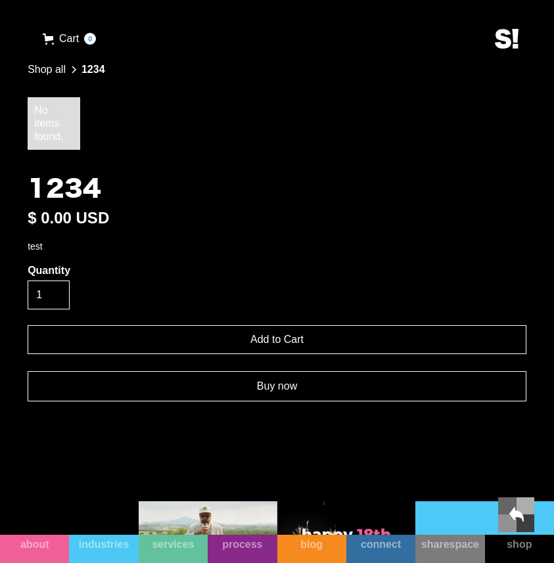
click at [213, 386] on link "Buy now" at bounding box center [277, 386] width 498 height 30
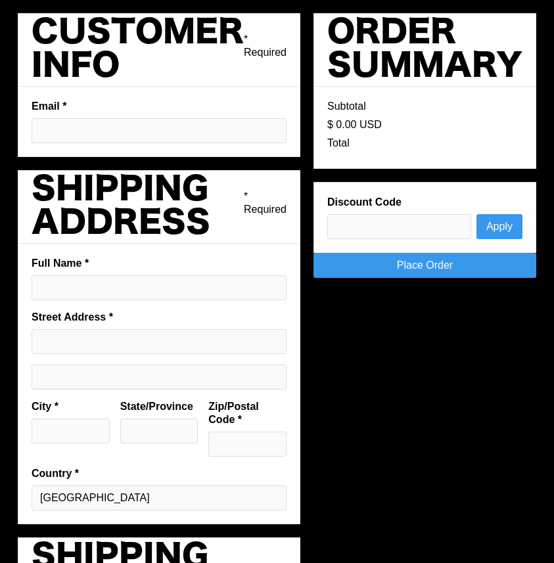
type input "[EMAIL_ADDRESS][DOMAIN_NAME]"
type input "[PERSON_NAME]"
type input "[STREET_ADDRESS]"
type input "Austin"
type input "[GEOGRAPHIC_DATA]"
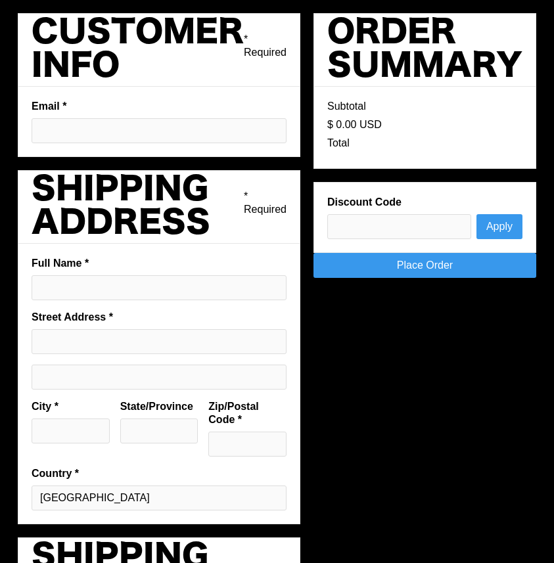
type input "78702"
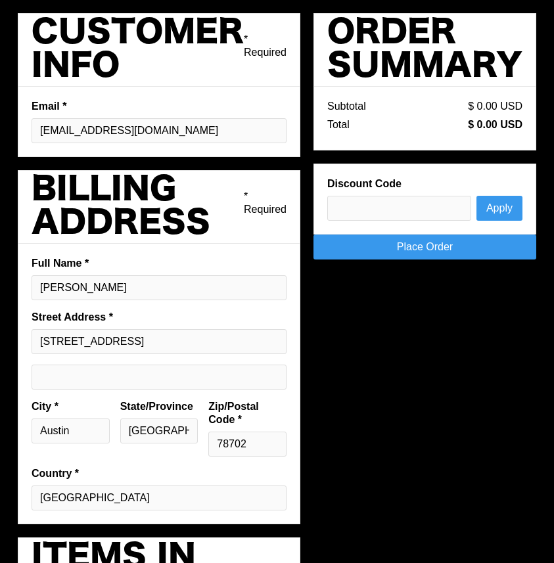
click at [447, 252] on link "Place Order" at bounding box center [424, 246] width 223 height 25
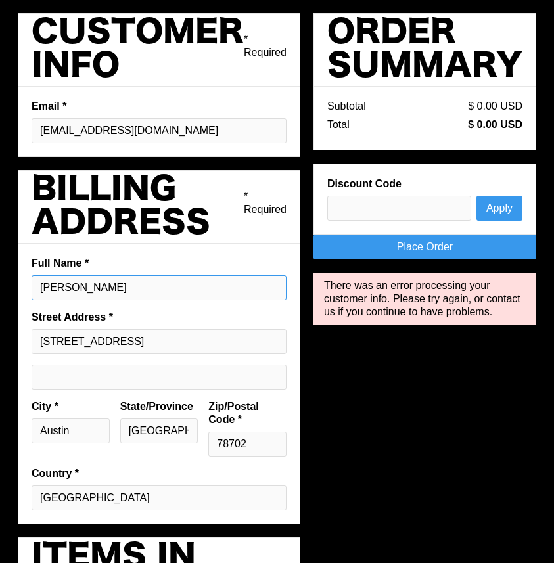
drag, startPoint x: 156, startPoint y: 290, endPoint x: 156, endPoint y: 218, distance: 72.2
click at [156, 284] on input "[PERSON_NAME]" at bounding box center [159, 287] width 255 height 25
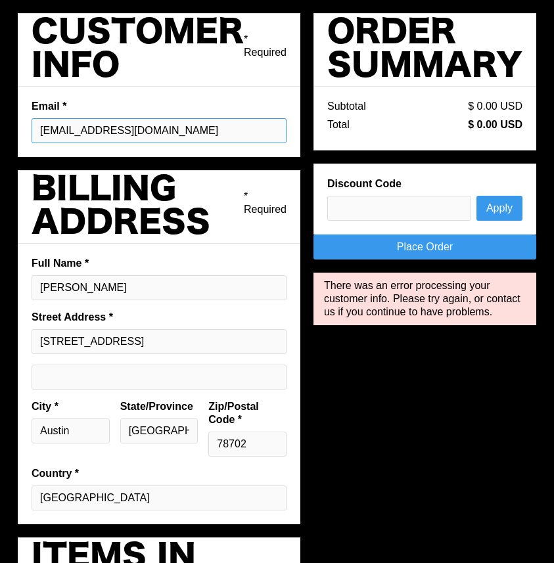
click at [107, 129] on input "[EMAIL_ADDRESS][DOMAIN_NAME]" at bounding box center [159, 130] width 255 height 25
type input "[EMAIL_ADDRESS][DOMAIN_NAME]"
click at [95, 425] on input "Austin" at bounding box center [71, 430] width 78 height 25
click at [267, 441] on input "78702" at bounding box center [247, 443] width 78 height 25
type input "78700"
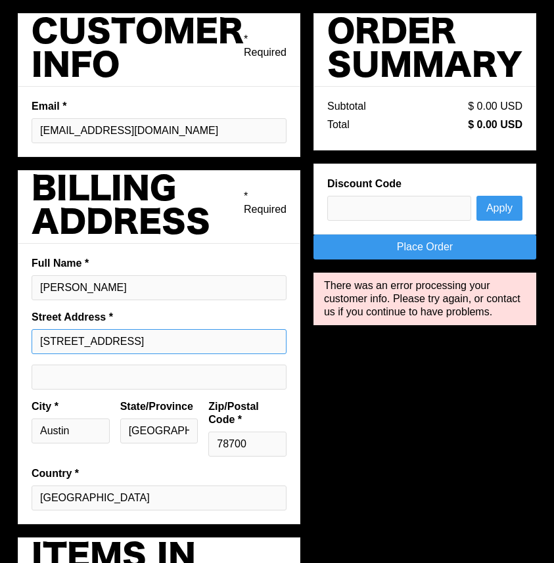
click at [241, 340] on input "[STREET_ADDRESS]" at bounding box center [159, 341] width 255 height 25
type input "[STREET_ADDRESS]"
click at [348, 385] on div "Pay with browser. Customer Info * Required Email * [EMAIL_ADDRESS][DOMAIN_NAME]…" at bounding box center [277, 344] width 478 height 663
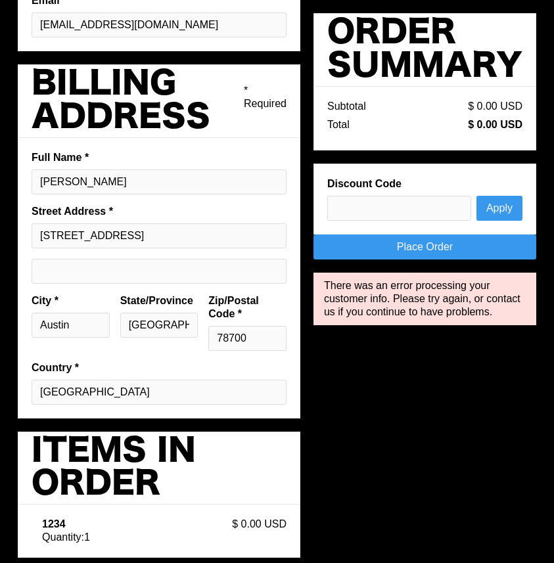
scroll to position [127, 0]
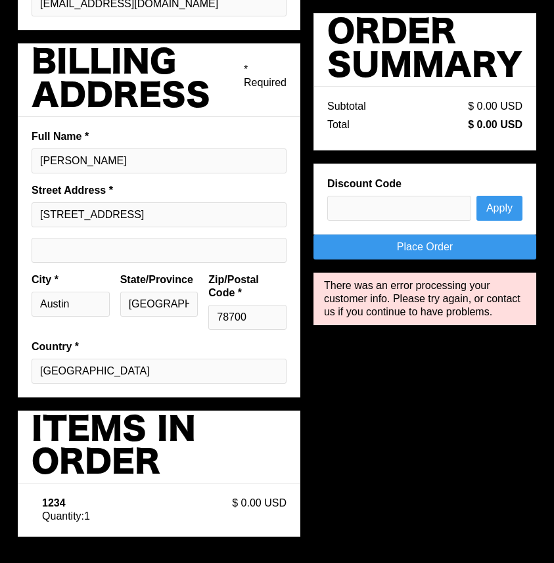
click at [327, 372] on div "Pay with browser. Customer Info * Required Email * [EMAIL_ADDRESS][DOMAIN_NAME]…" at bounding box center [277, 217] width 478 height 663
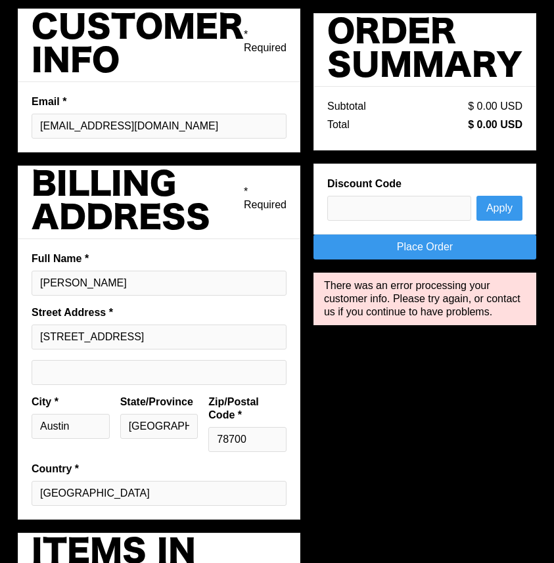
scroll to position [0, 0]
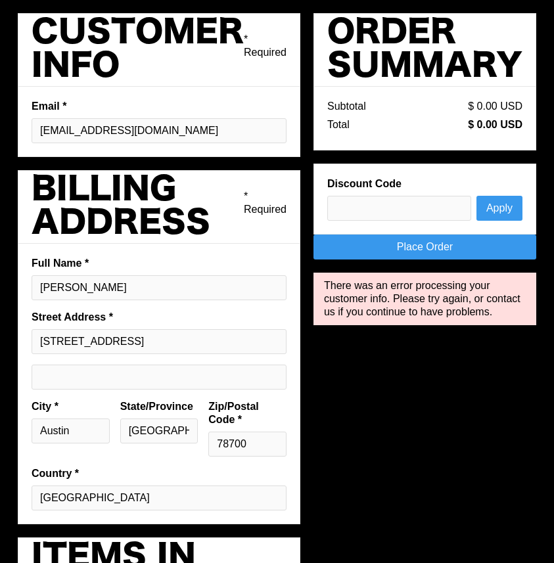
click at [410, 252] on link "Place Order" at bounding box center [424, 246] width 223 height 25
